Goal: Find specific page/section: Find specific page/section

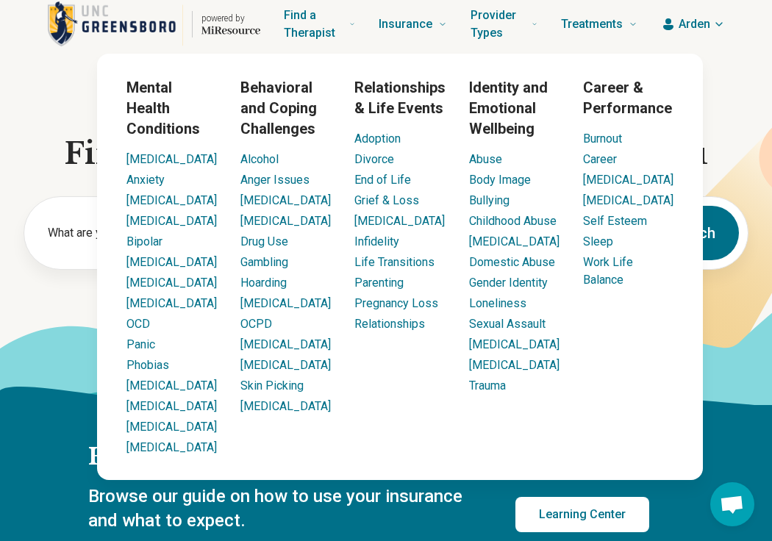
scroll to position [59, 0]
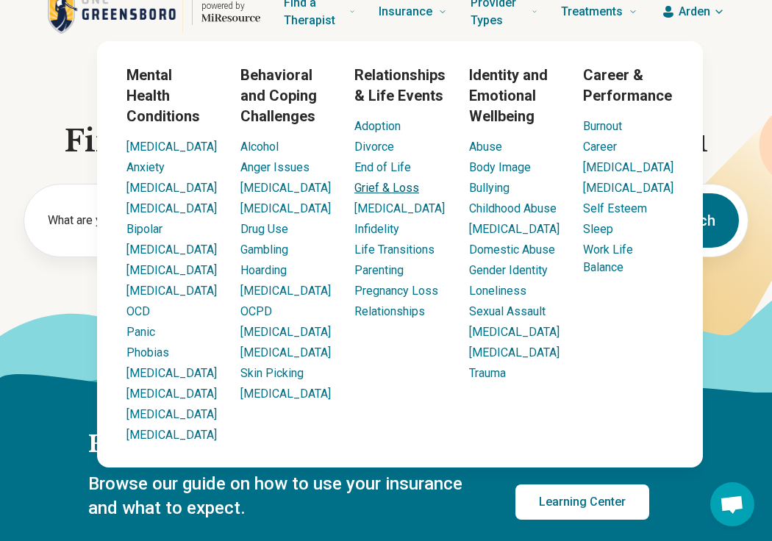
click at [386, 187] on link "Grief & Loss" at bounding box center [386, 188] width 65 height 14
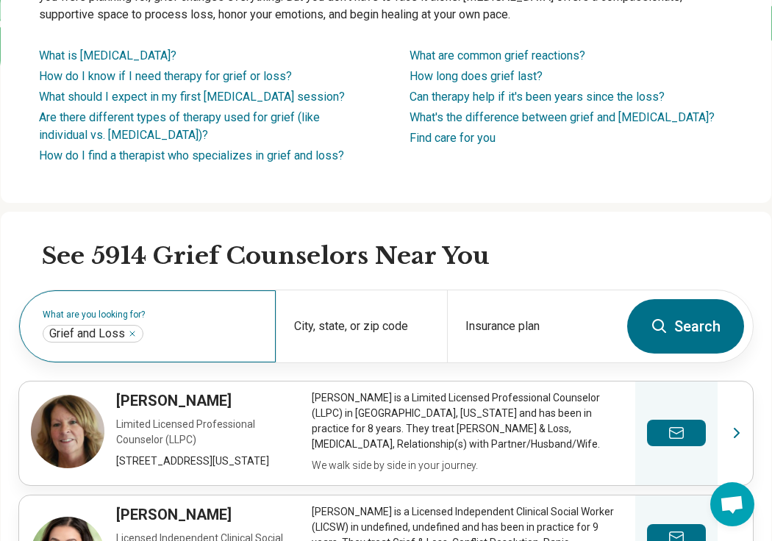
scroll to position [284, 0]
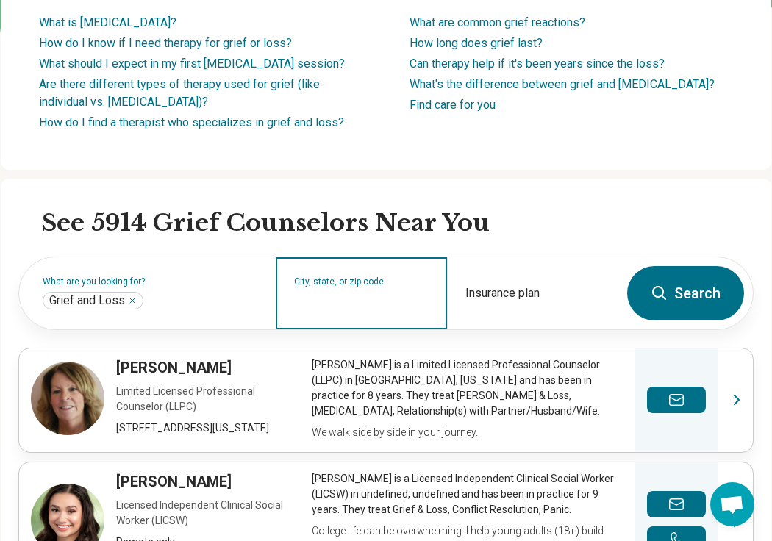
click at [303, 294] on input "City, state, or zip code" at bounding box center [361, 303] width 135 height 18
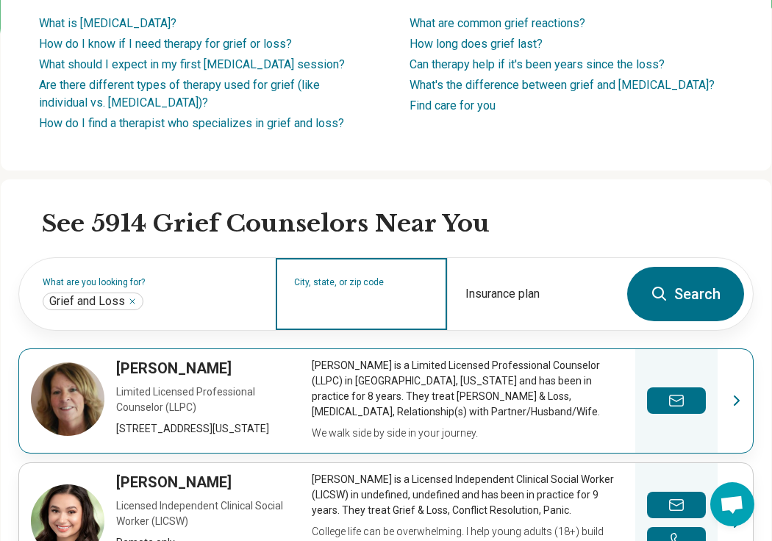
scroll to position [0, 0]
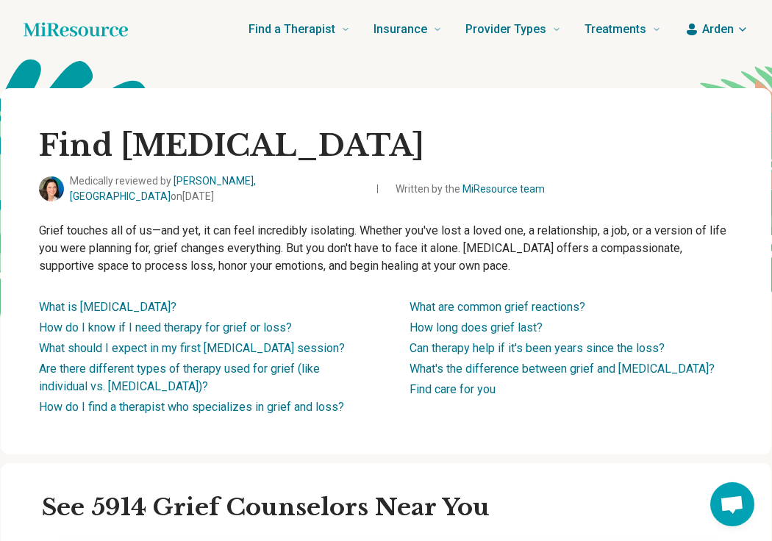
click at [703, 37] on span "Arden" at bounding box center [718, 30] width 32 height 18
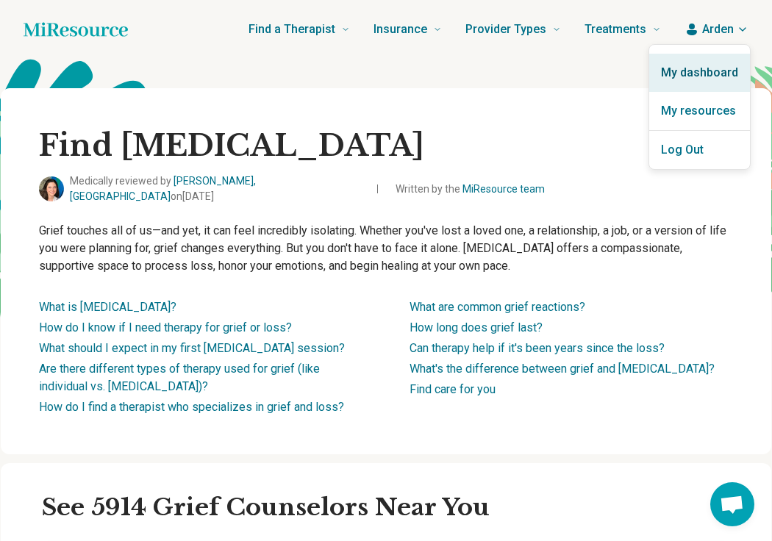
click at [697, 76] on link "My dashboard" at bounding box center [699, 73] width 101 height 38
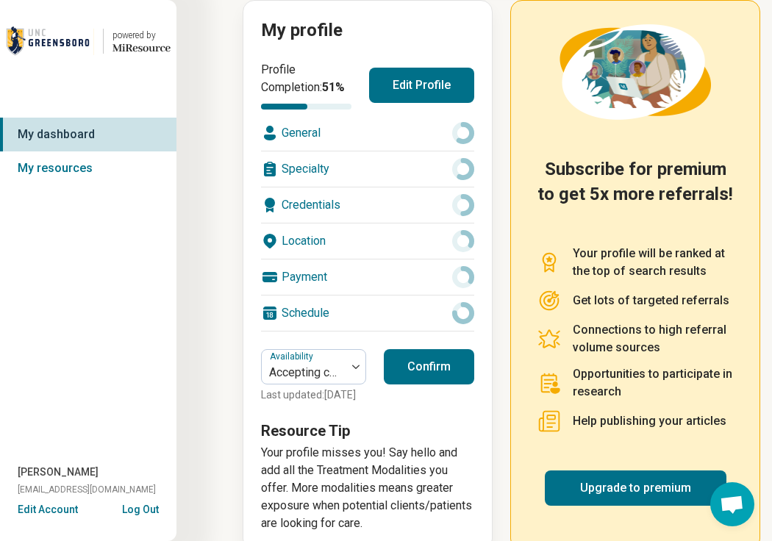
scroll to position [227, 0]
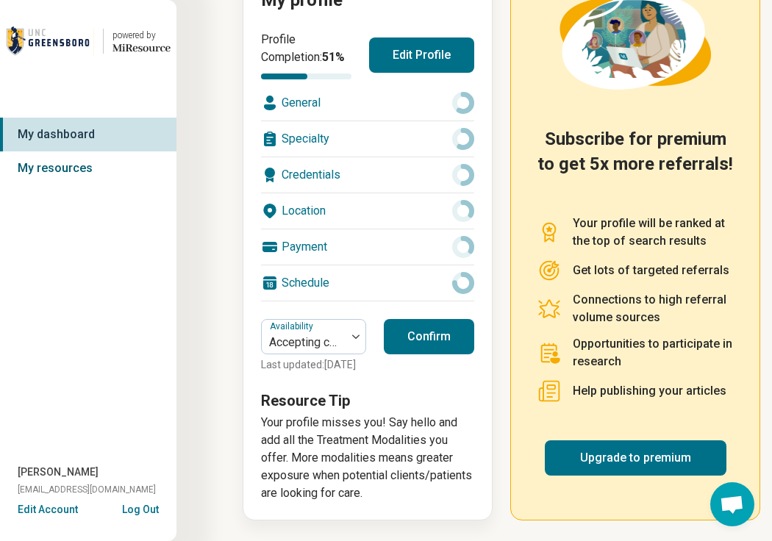
click at [76, 166] on link "My resources" at bounding box center [88, 168] width 176 height 34
